Goal: Navigation & Orientation: Find specific page/section

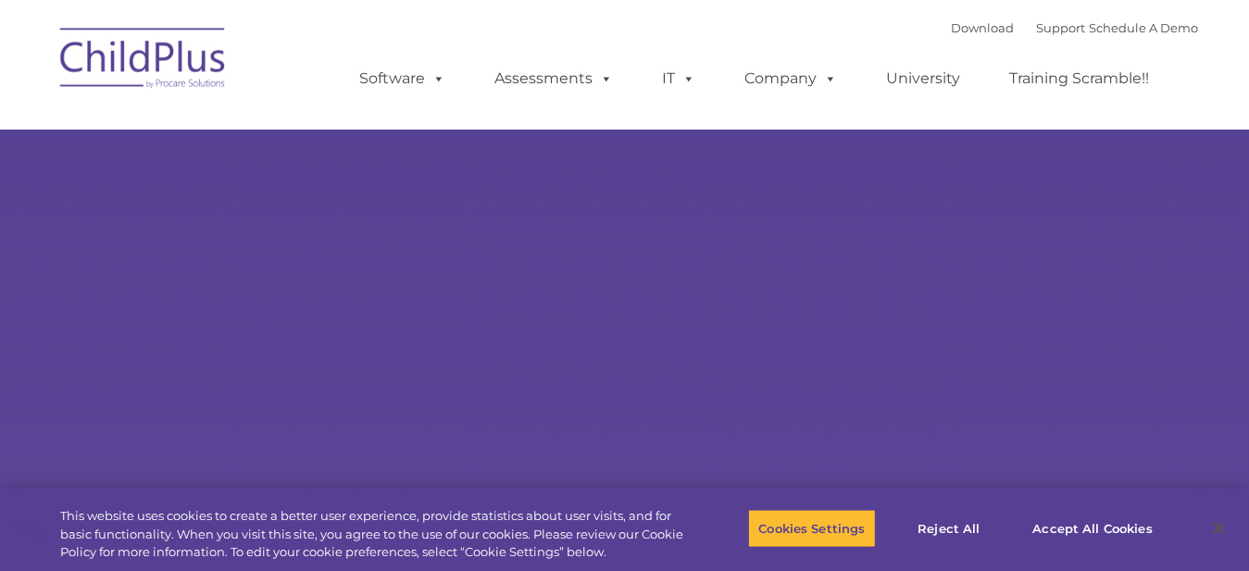
select select "MEDIUM"
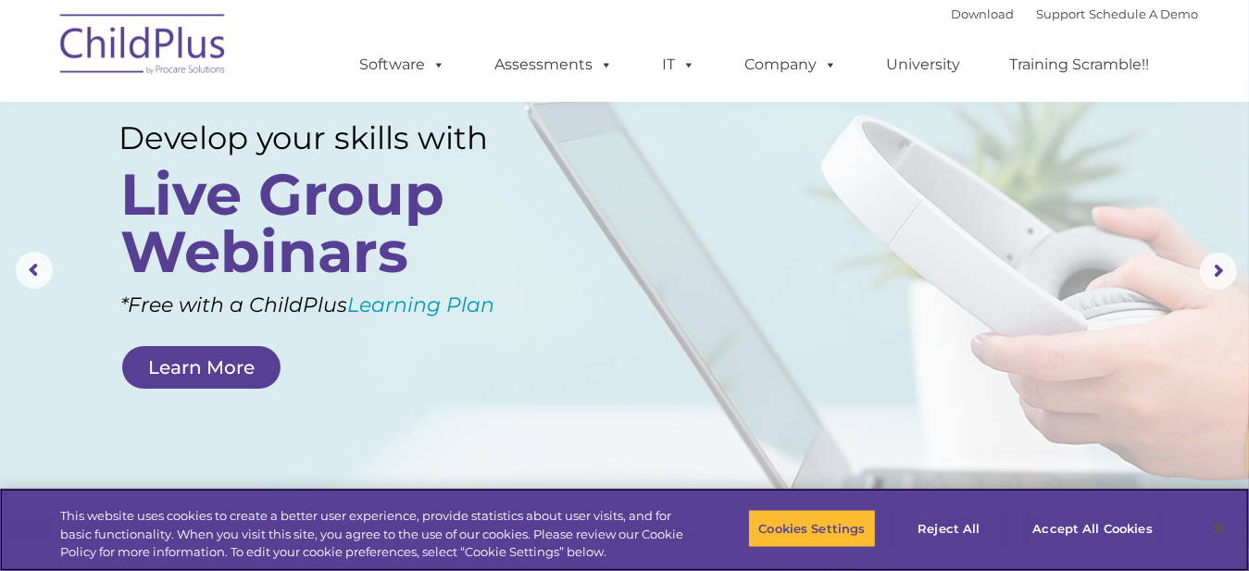
scroll to position [91, 0]
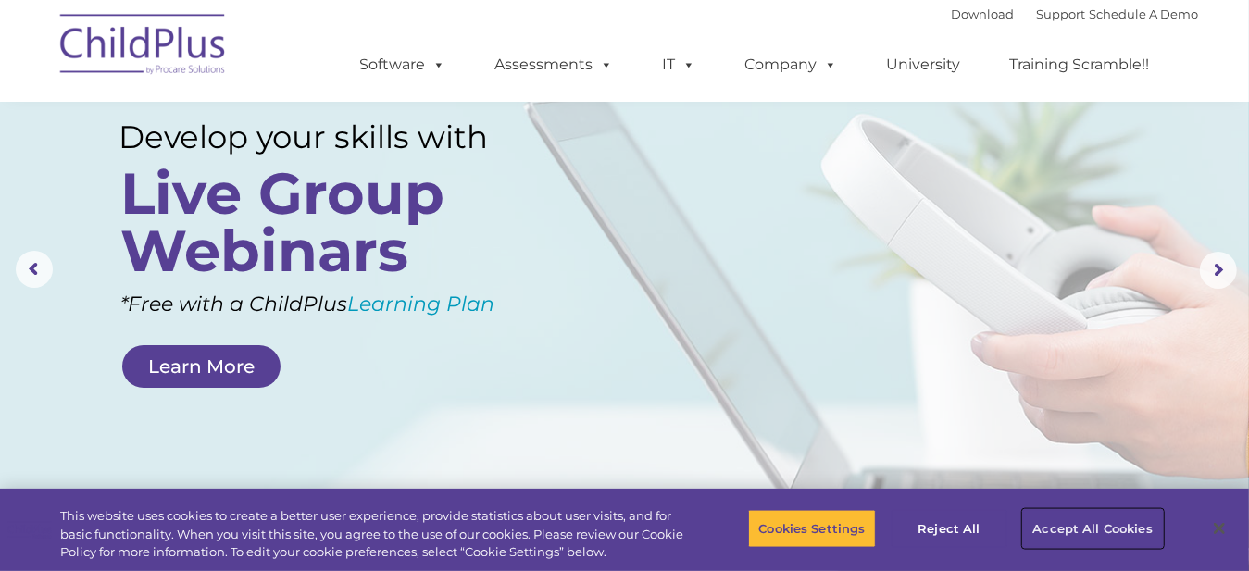
click at [1075, 529] on button "Accept All Cookies" at bounding box center [1093, 528] width 140 height 39
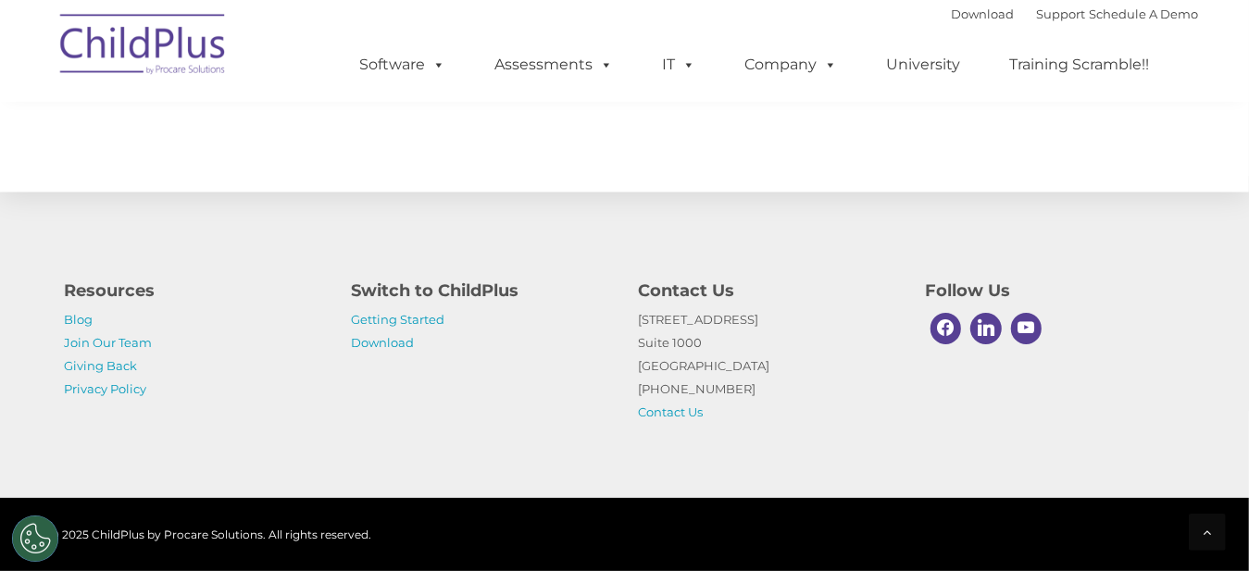
scroll to position [2177, 0]
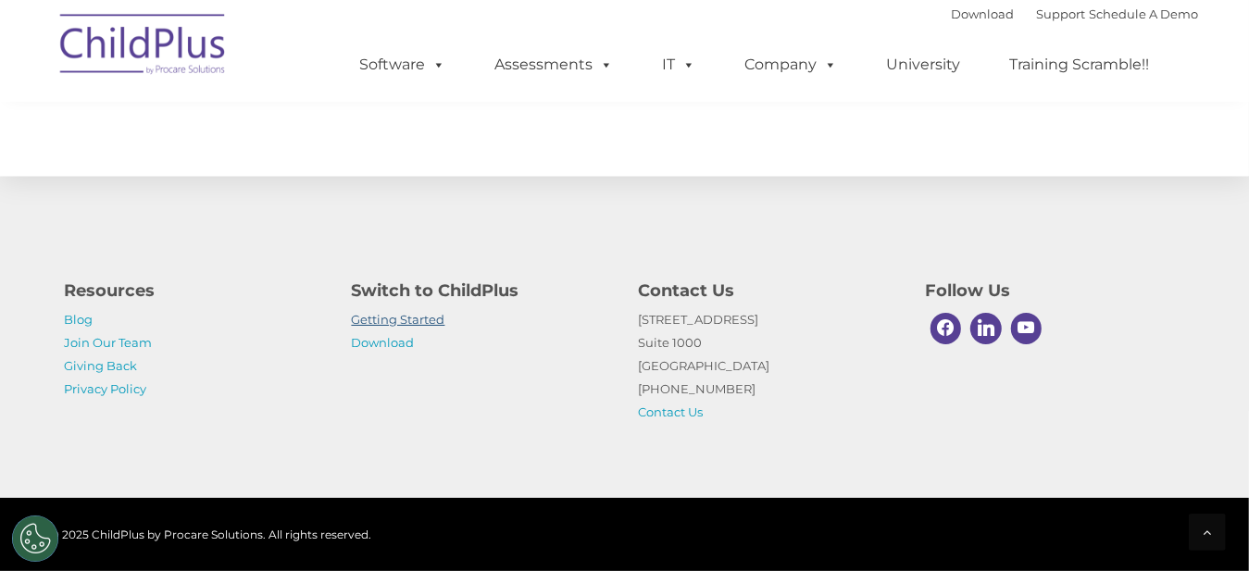
click at [415, 321] on link "Getting Started" at bounding box center [398, 319] width 93 height 15
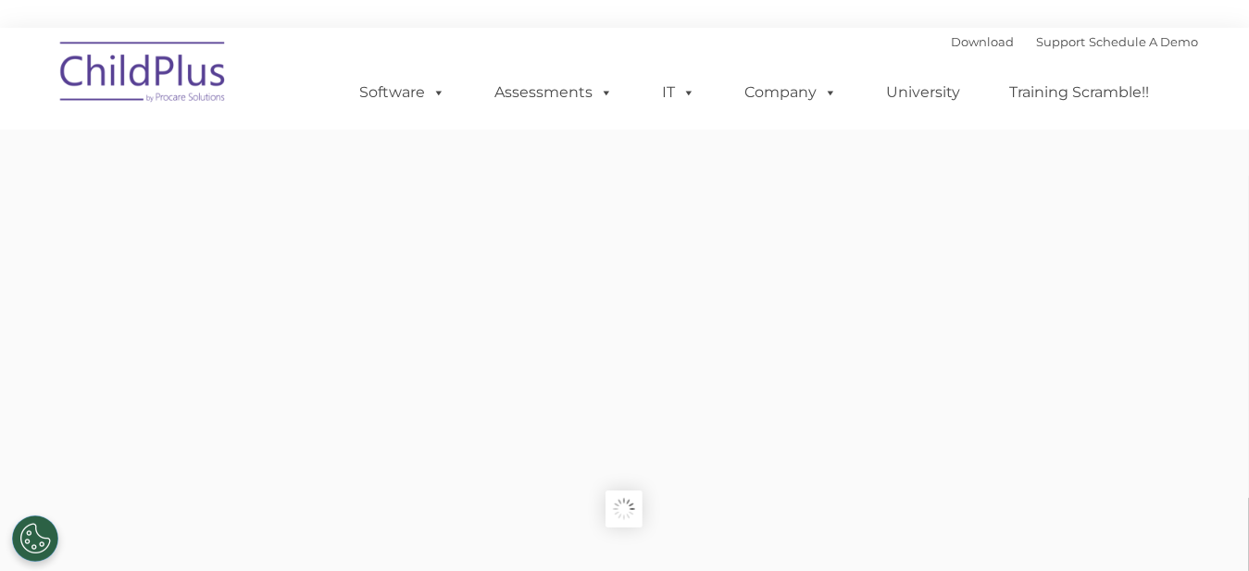
type input ""
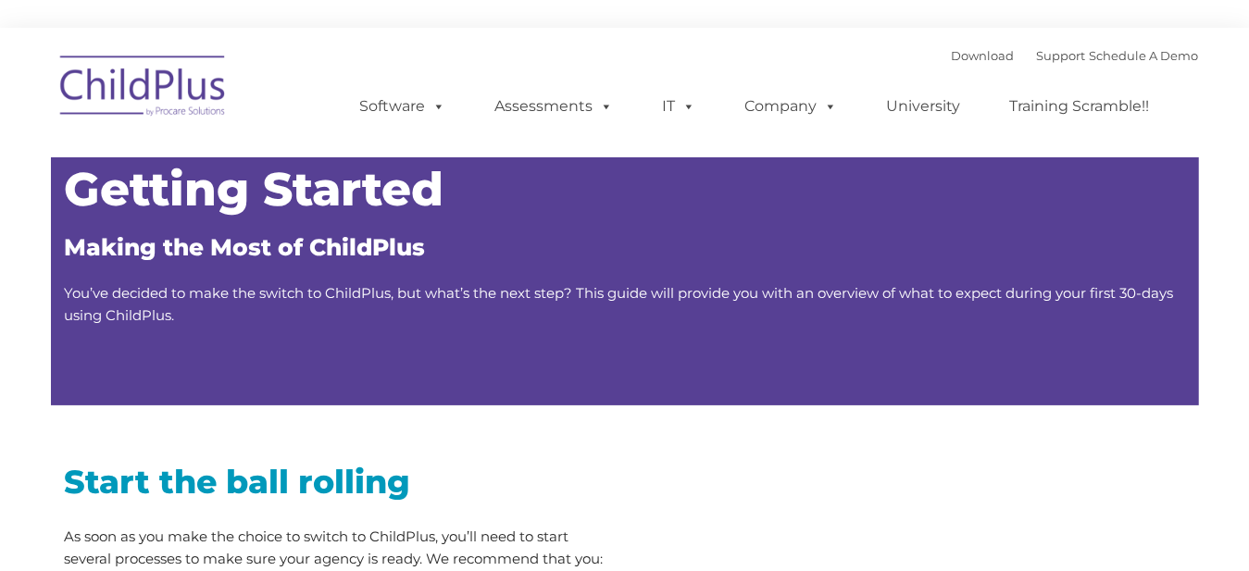
type input ""
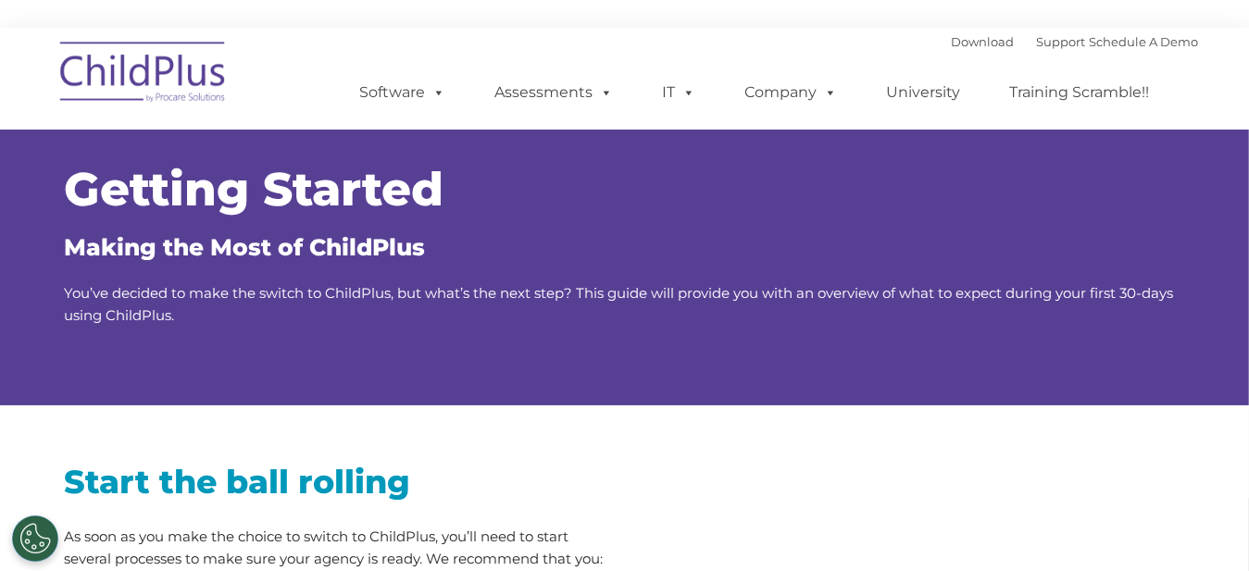
click at [187, 71] on img at bounding box center [143, 75] width 185 height 93
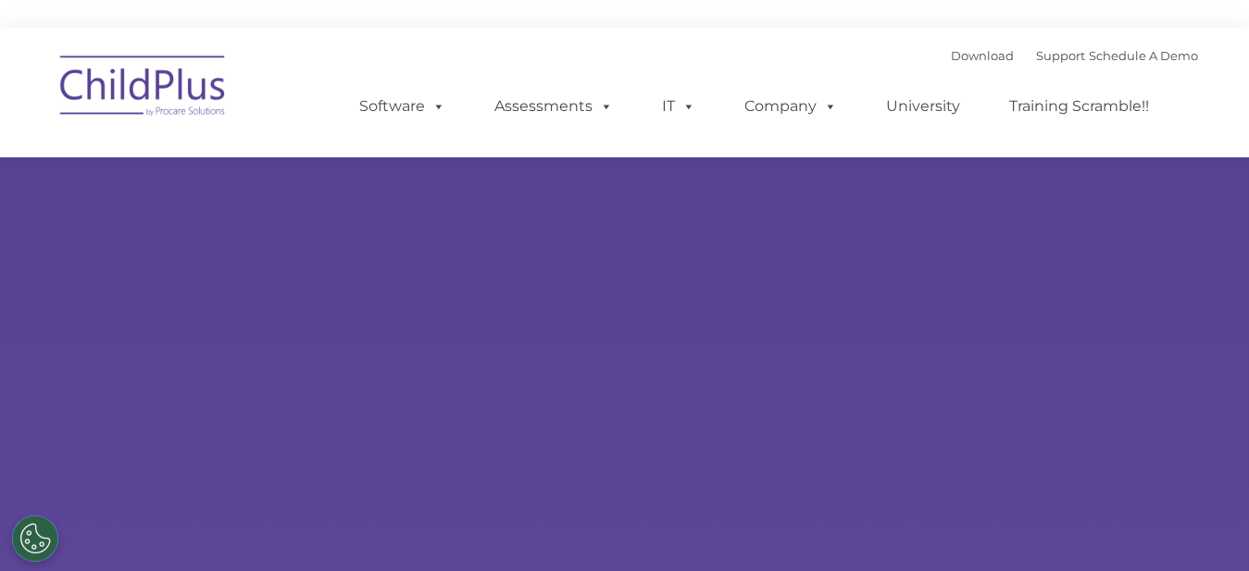
type input ""
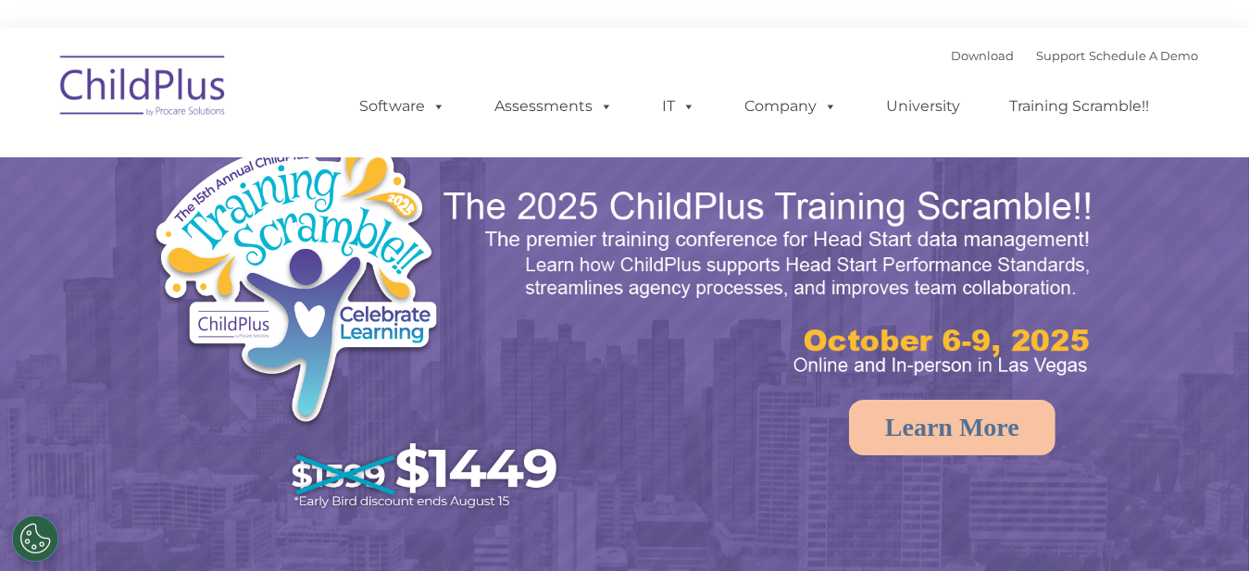
select select "MEDIUM"
